Goal: Navigation & Orientation: Find specific page/section

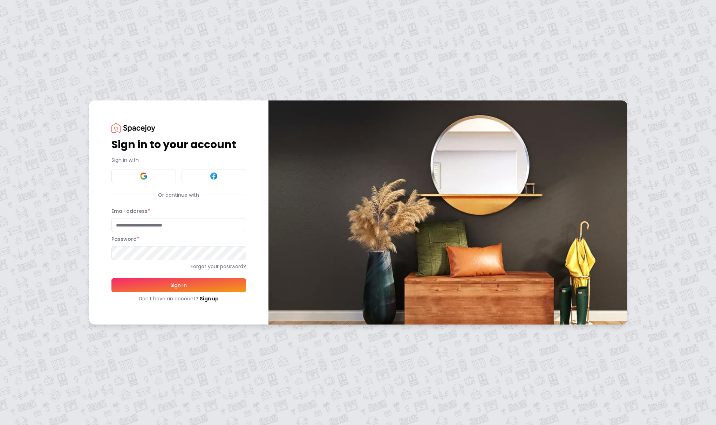
type input "**********"
click at [187, 286] on button "Sign In" at bounding box center [178, 286] width 135 height 14
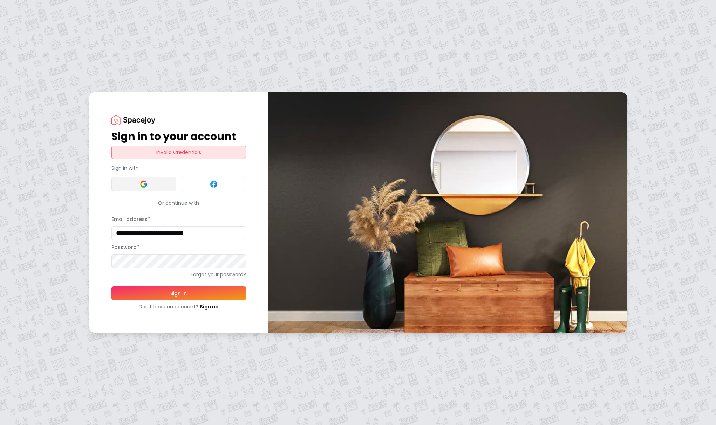
click at [144, 185] on img at bounding box center [143, 184] width 8 height 8
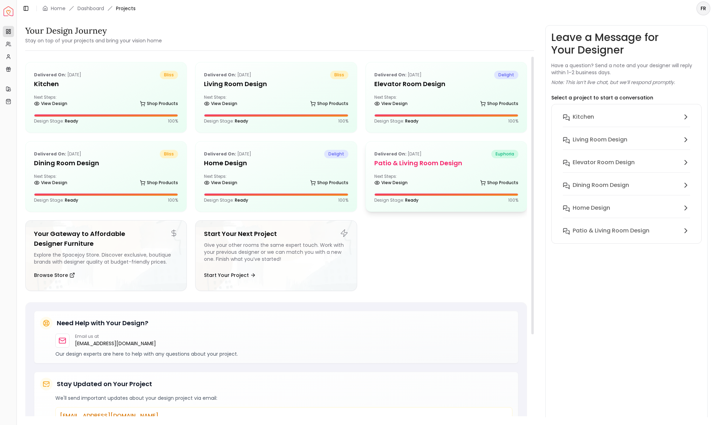
click at [422, 180] on div "Next Steps: View Design Shop Products" at bounding box center [446, 181] width 144 height 14
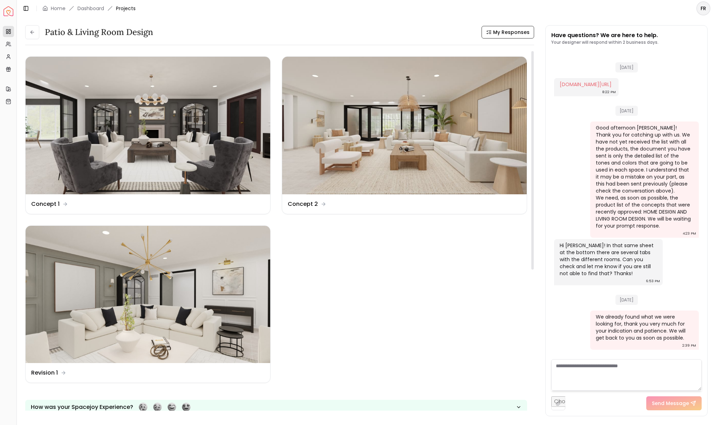
scroll to position [1454, 0]
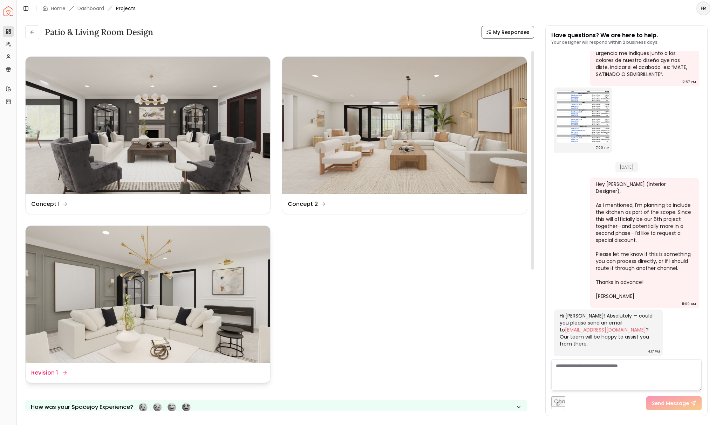
click at [164, 276] on img at bounding box center [148, 295] width 245 height 138
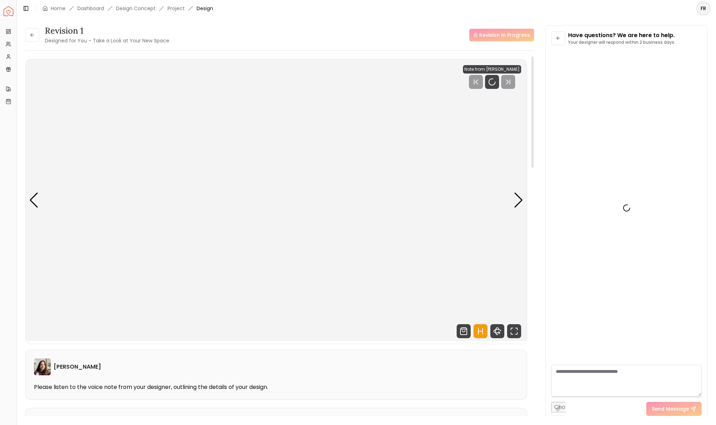
scroll to position [1448, 0]
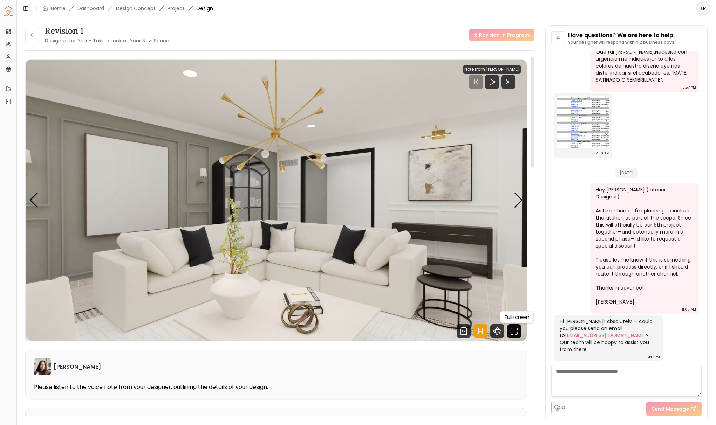
click at [514, 333] on icon "Fullscreen" at bounding box center [514, 331] width 14 height 14
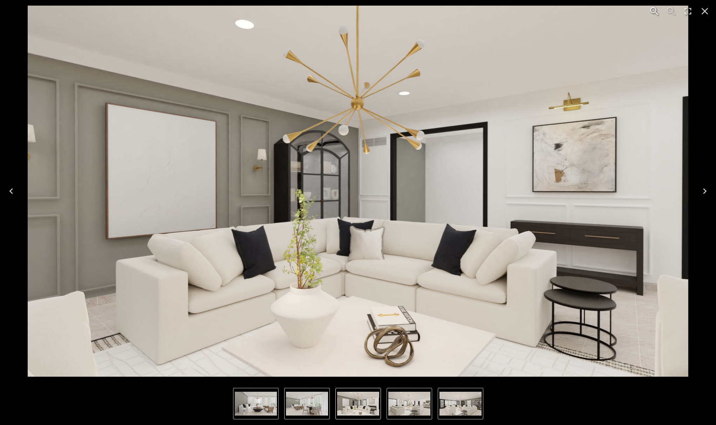
click at [265, 407] on img "8 of 9" at bounding box center [256, 404] width 42 height 24
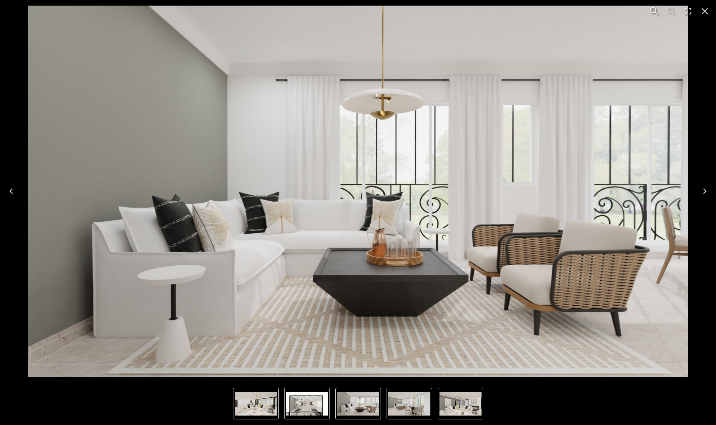
click at [321, 407] on img "7 of 9" at bounding box center [307, 404] width 42 height 24
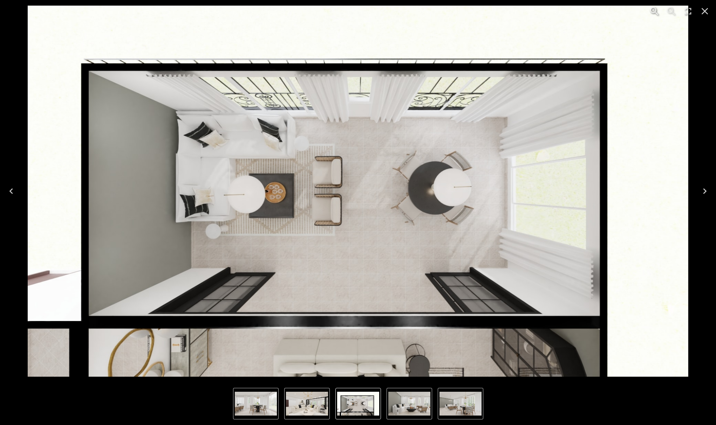
click at [359, 404] on img "7 of 9" at bounding box center [358, 404] width 42 height 24
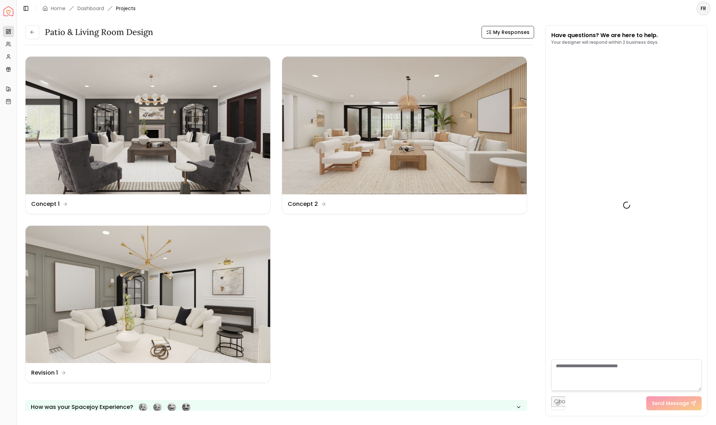
scroll to position [1454, 0]
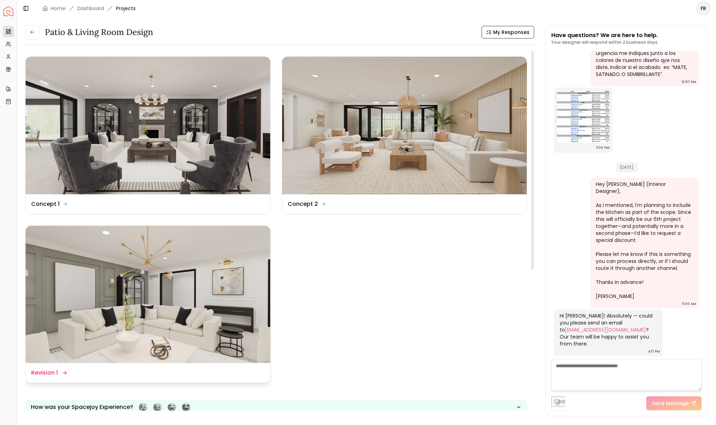
click at [153, 295] on img at bounding box center [148, 295] width 245 height 138
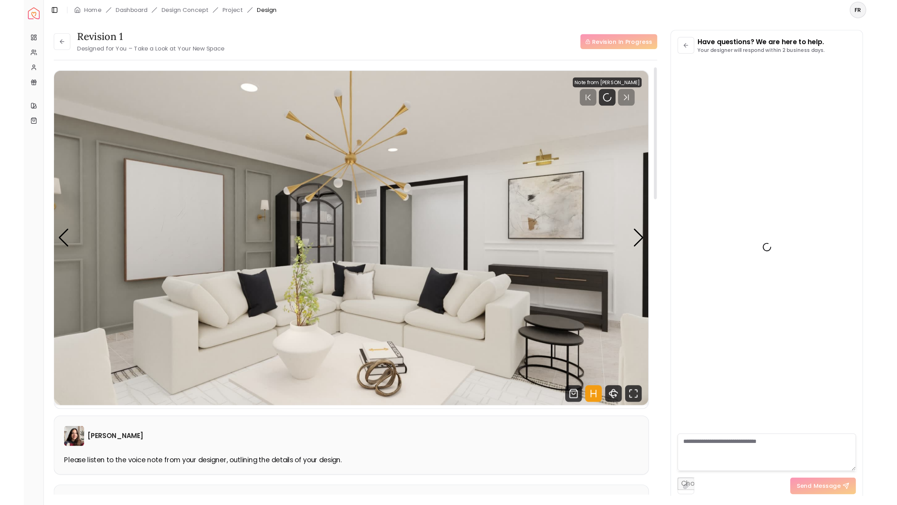
scroll to position [1448, 0]
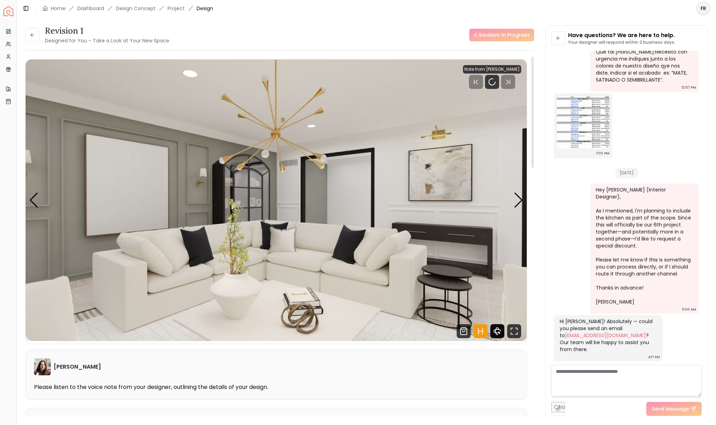
click at [495, 329] on icon "360 View" at bounding box center [496, 331] width 3 height 7
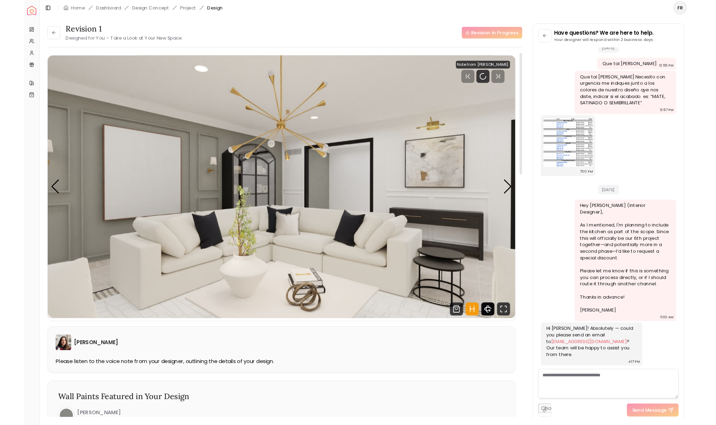
scroll to position [1166, 0]
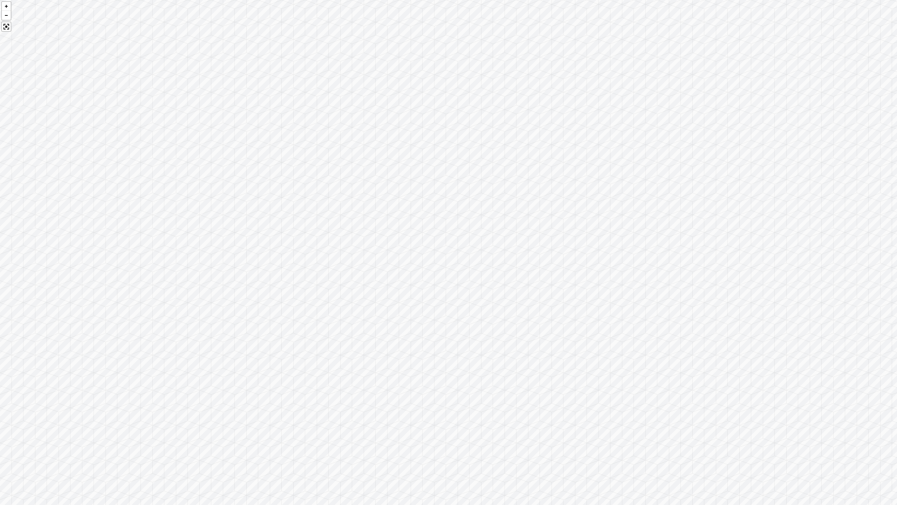
click at [716, 425] on div at bounding box center [448, 252] width 897 height 505
click at [672, 378] on div at bounding box center [448, 252] width 897 height 505
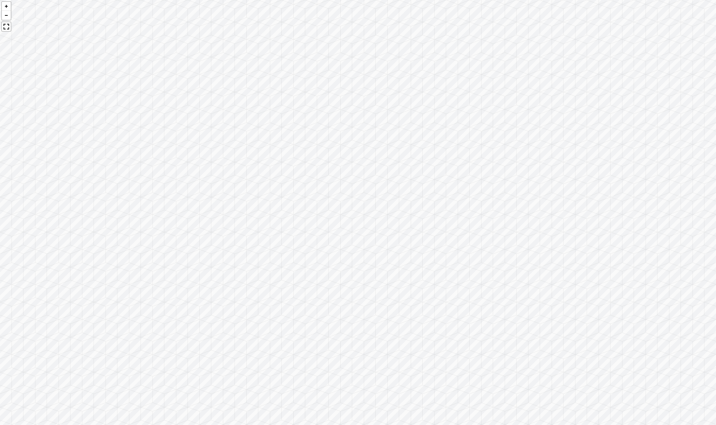
scroll to position [1448, 0]
